Goal: Book appointment/travel/reservation

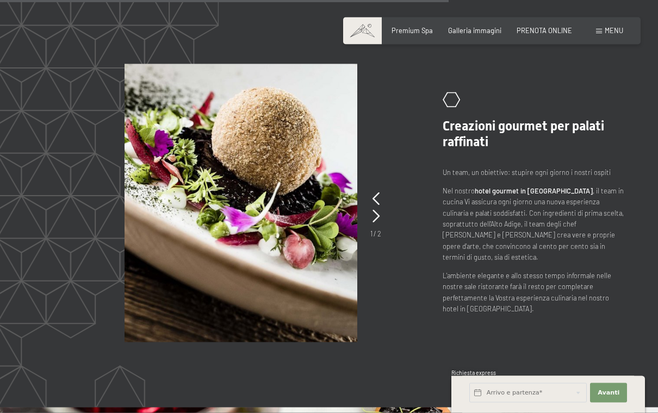
scroll to position [1453, 0]
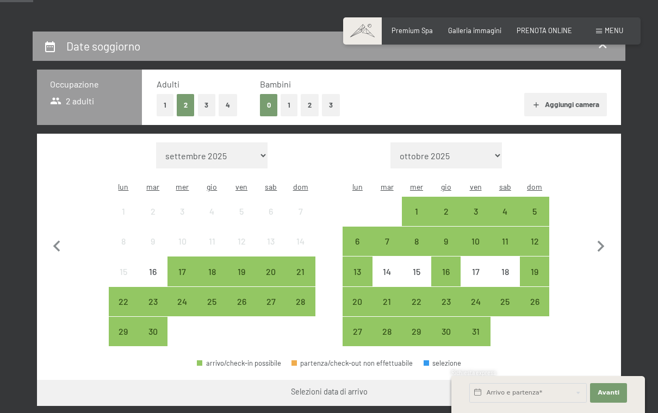
scroll to position [183, 0]
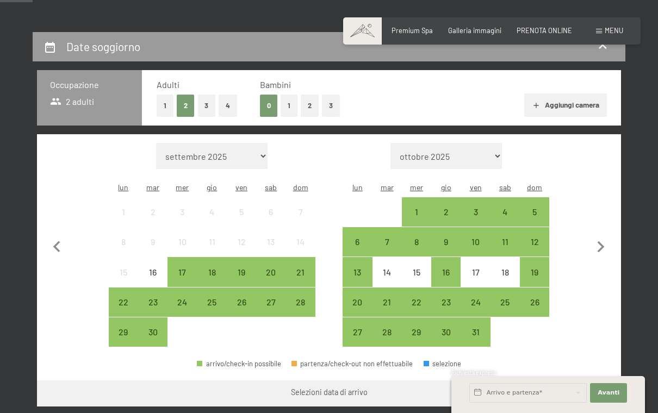
click at [562, 96] on button "Aggiungi camera" at bounding box center [565, 106] width 82 height 24
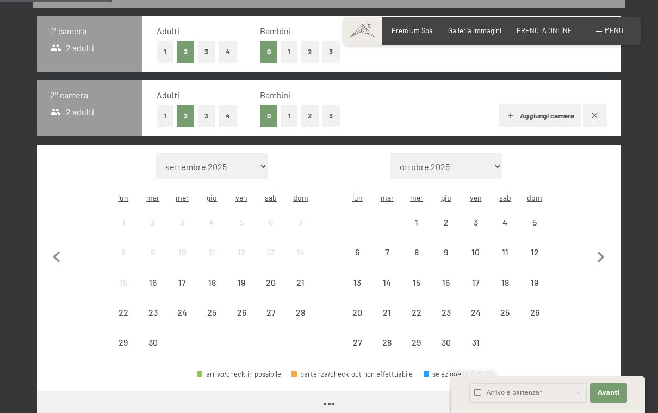
scroll to position [277, 0]
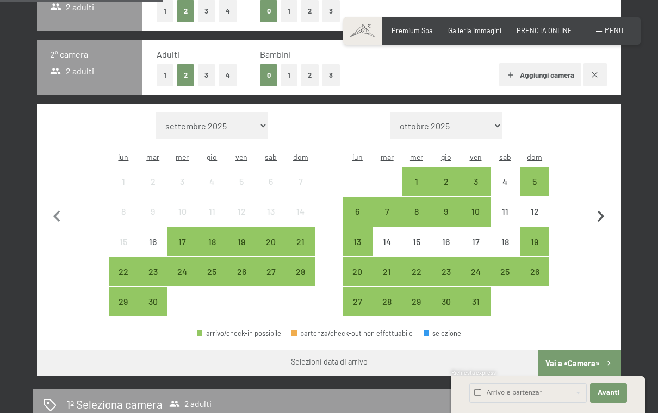
click at [604, 208] on icon "button" at bounding box center [600, 216] width 23 height 23
select select "2025-10-01"
select select "2025-11-01"
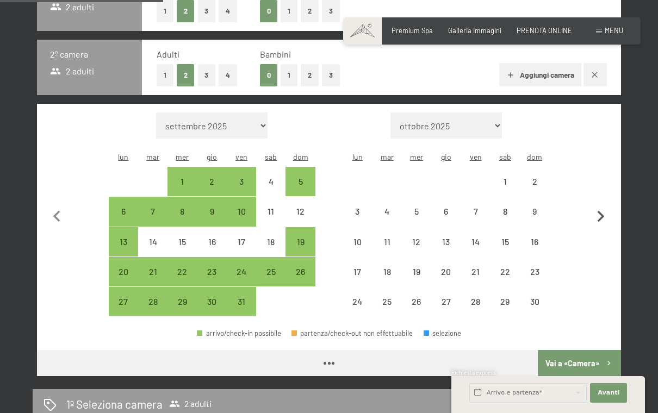
click at [604, 208] on icon "button" at bounding box center [600, 216] width 23 height 23
select select "2025-11-01"
select select "2025-12-01"
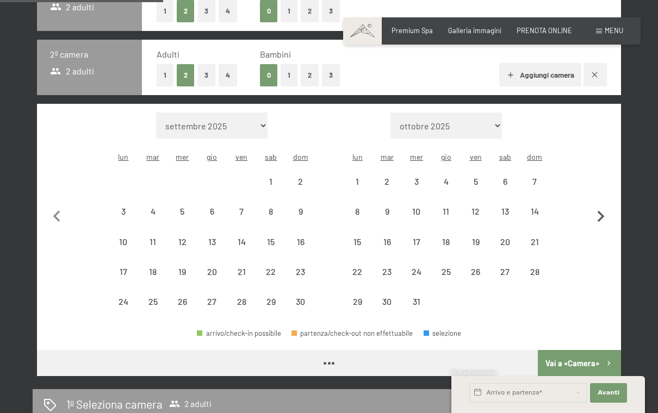
select select "2025-11-01"
select select "2025-12-01"
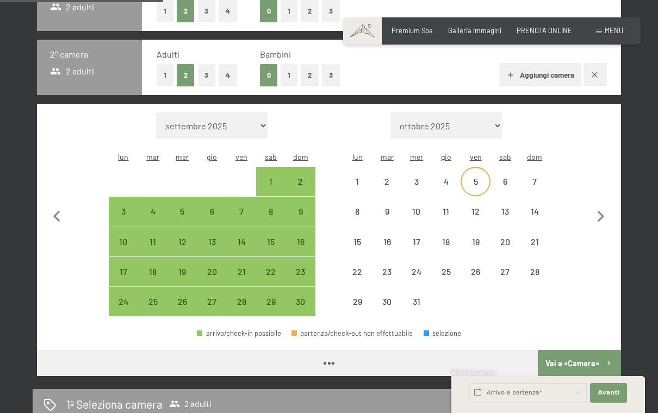
select select "2025-11-01"
select select "2025-12-01"
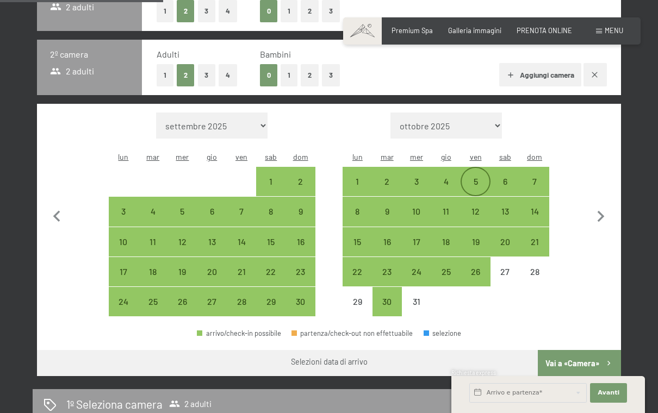
click at [483, 177] on div "5" at bounding box center [475, 190] width 27 height 27
select select "2025-11-01"
select select "2025-12-01"
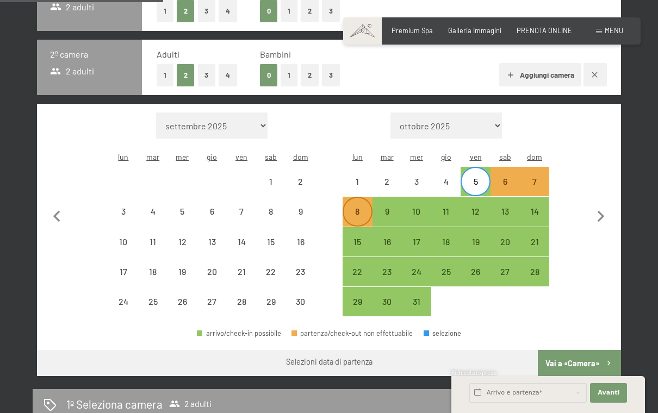
click at [361, 207] on div "8" at bounding box center [357, 220] width 27 height 27
select select "2025-11-01"
select select "2025-12-01"
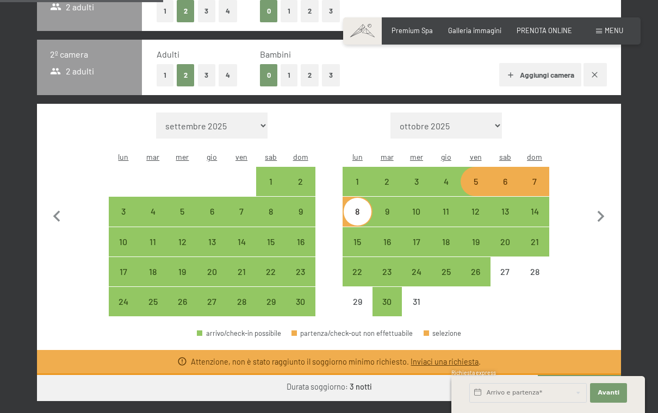
click at [478, 168] on div "5" at bounding box center [475, 181] width 27 height 27
select select "2025-11-01"
select select "2025-12-01"
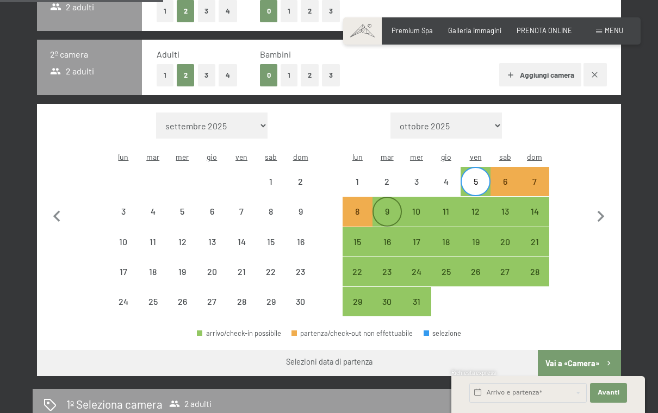
click at [386, 207] on div "9" at bounding box center [386, 220] width 27 height 27
select select "2025-11-01"
select select "2025-12-01"
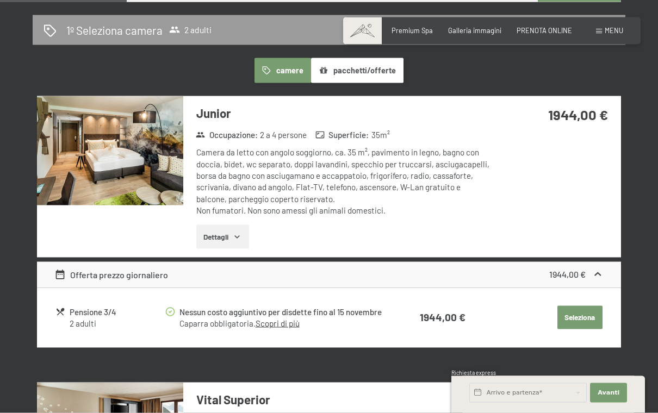
scroll to position [643, 0]
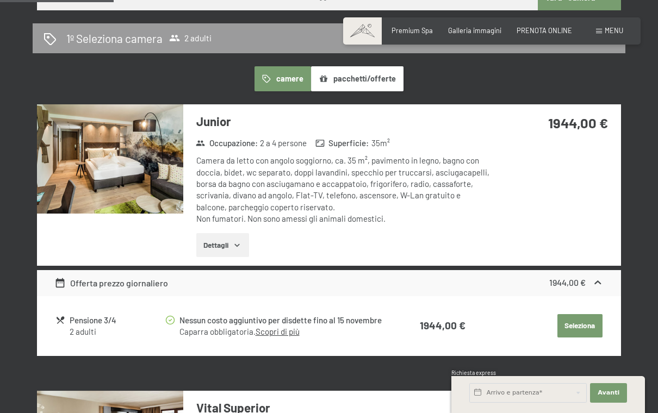
click at [63, 144] on img at bounding box center [110, 158] width 146 height 109
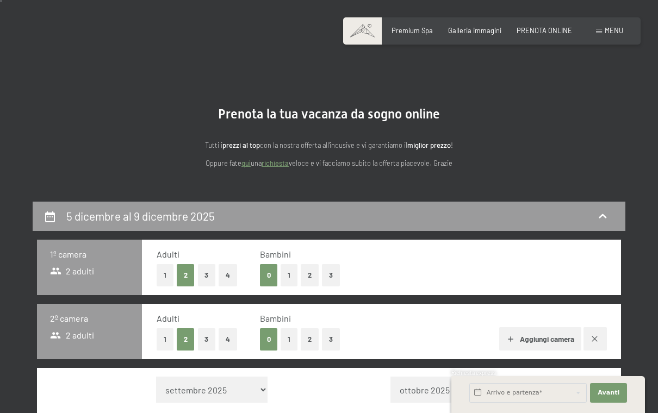
scroll to position [13, 0]
